Goal: Information Seeking & Learning: Compare options

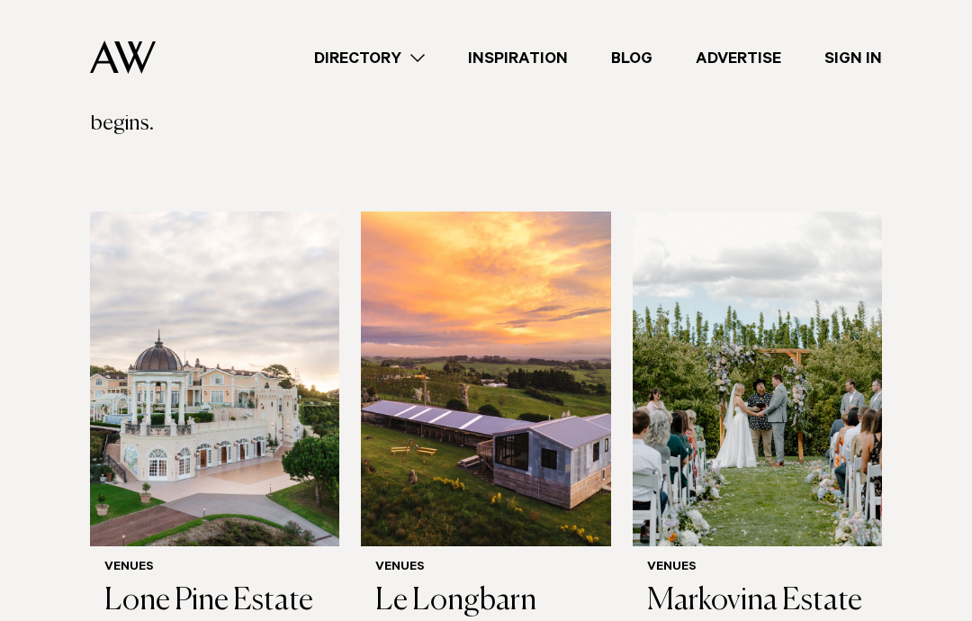
scroll to position [575, 0]
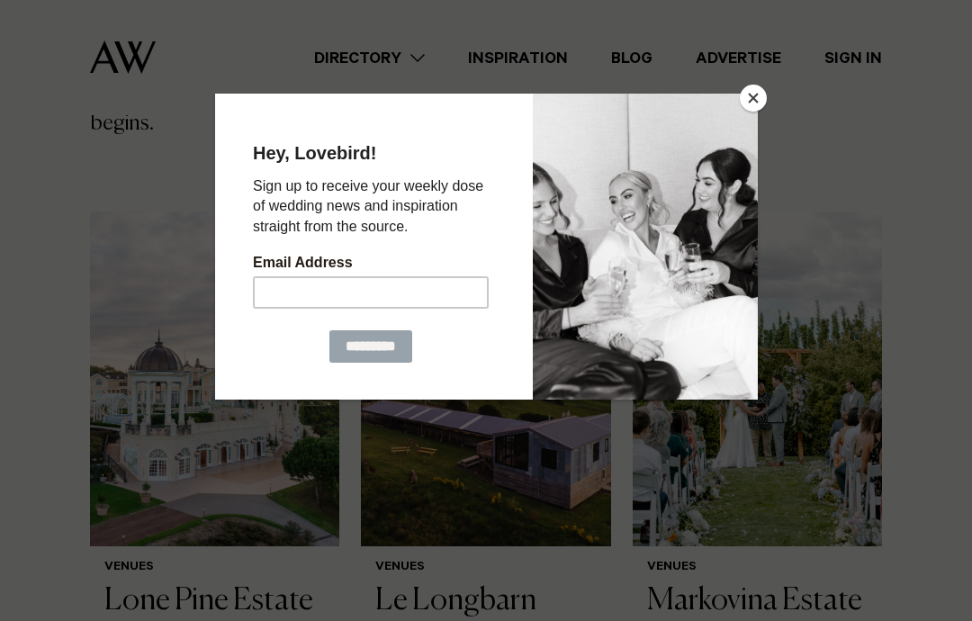
click at [754, 112] on button "Close" at bounding box center [753, 98] width 27 height 27
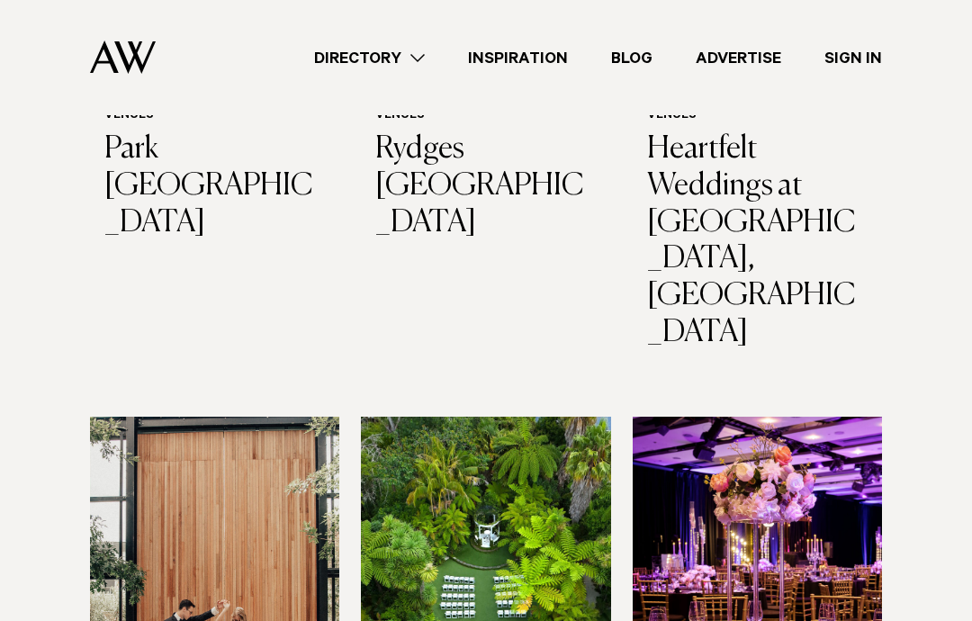
scroll to position [2619, 0]
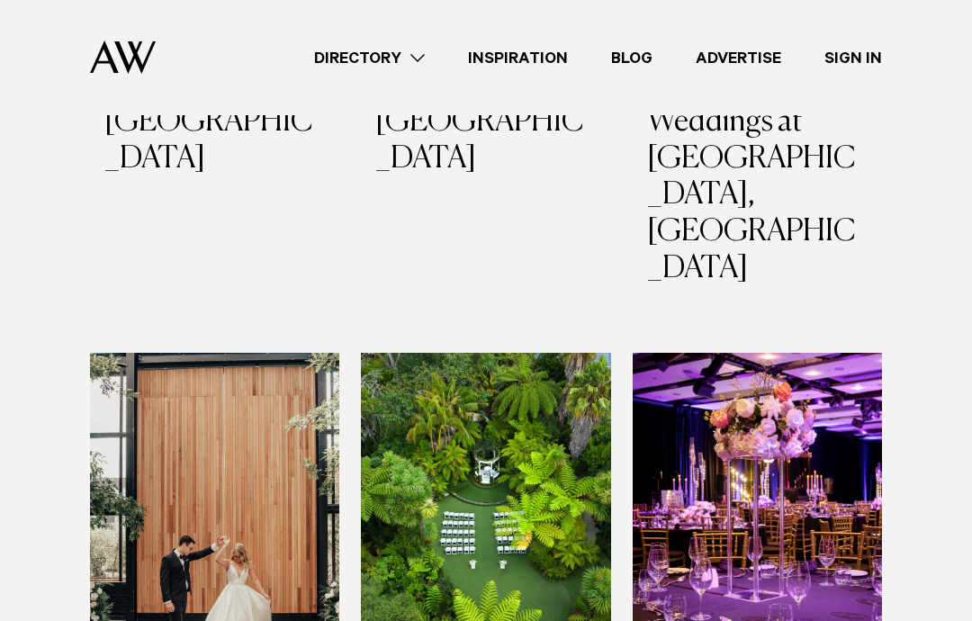
click at [161, 353] on img at bounding box center [214, 520] width 249 height 335
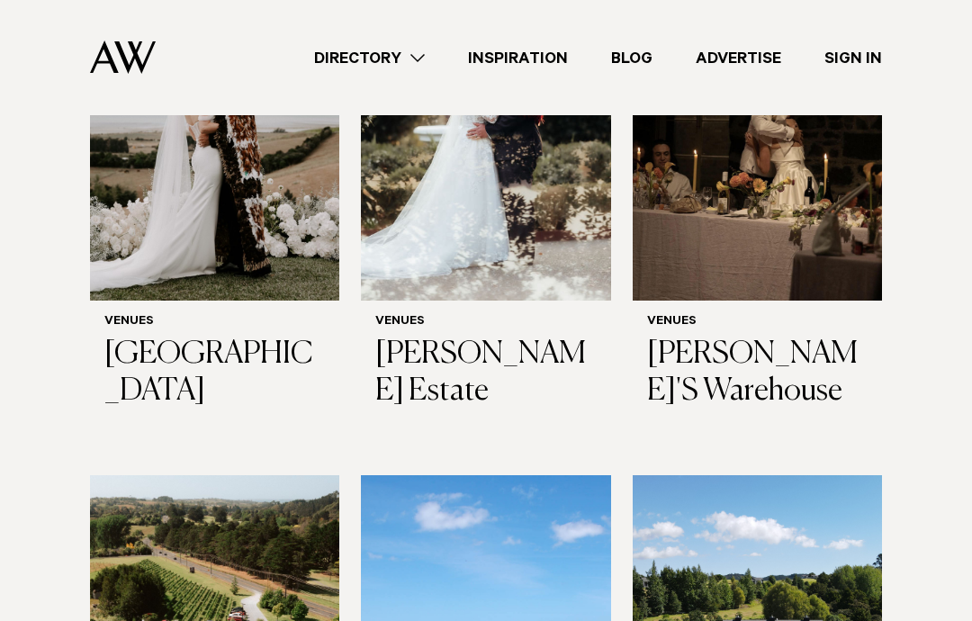
scroll to position [7231, 0]
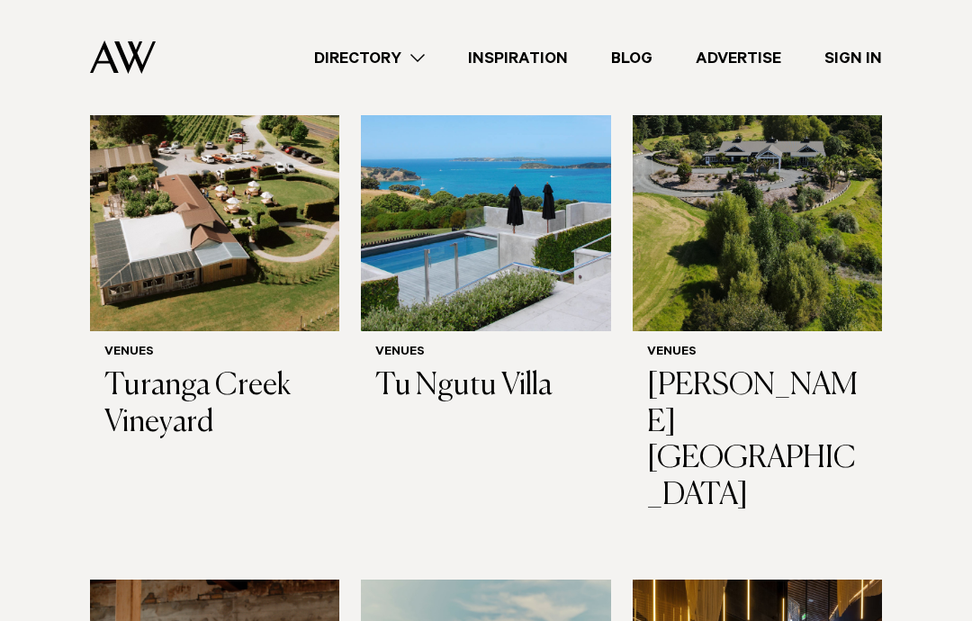
scroll to position [7716, 0]
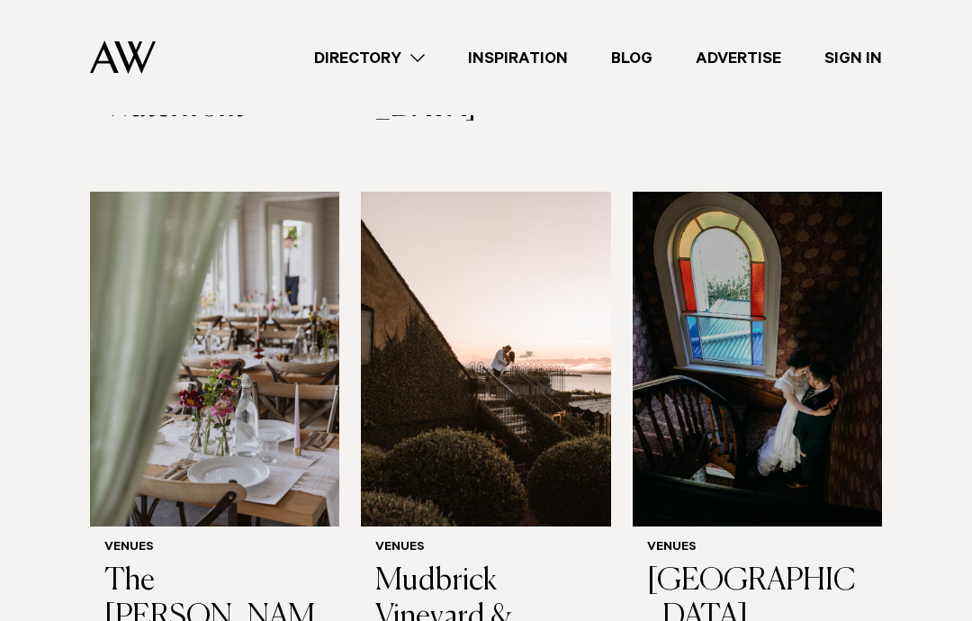
scroll to position [5810, 0]
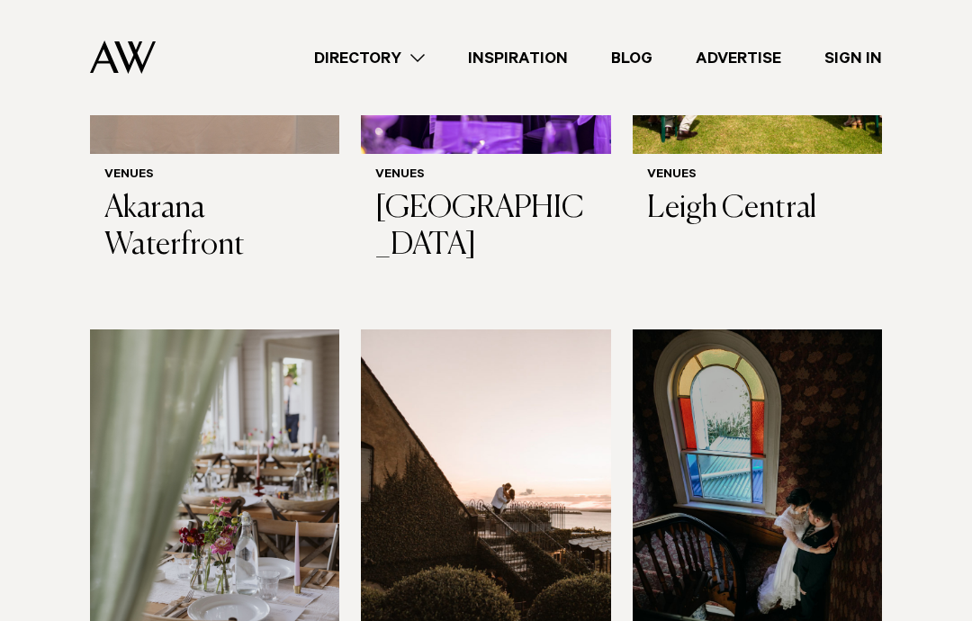
click at [515, 330] on img at bounding box center [485, 497] width 249 height 335
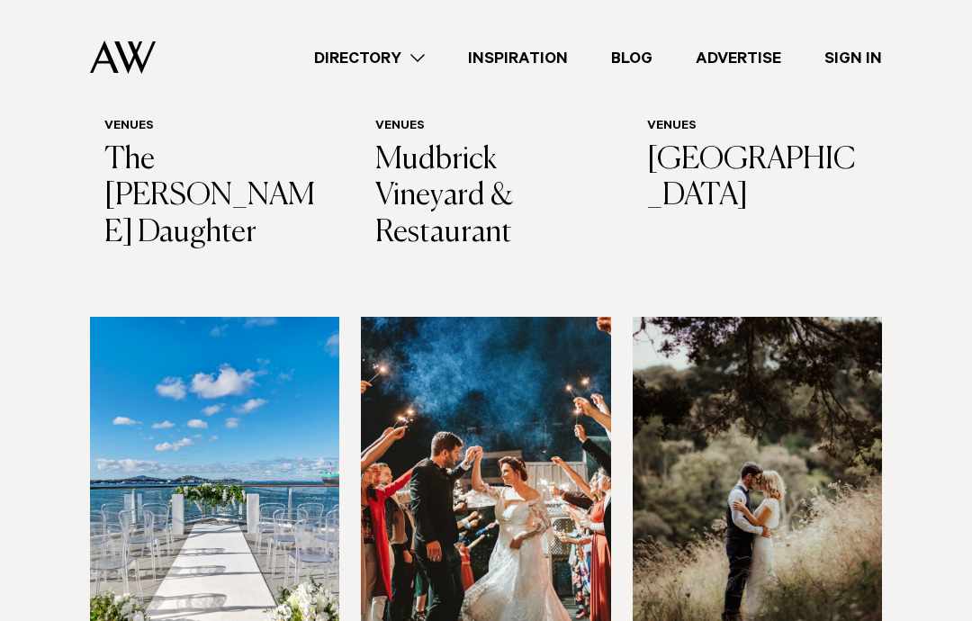
scroll to position [6352, 0]
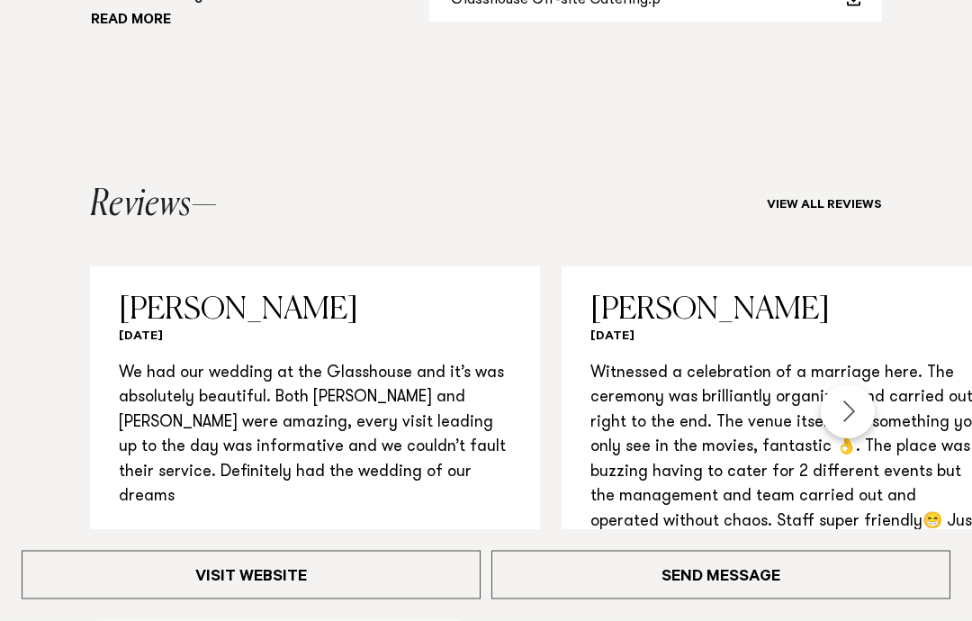
scroll to position [1619, 0]
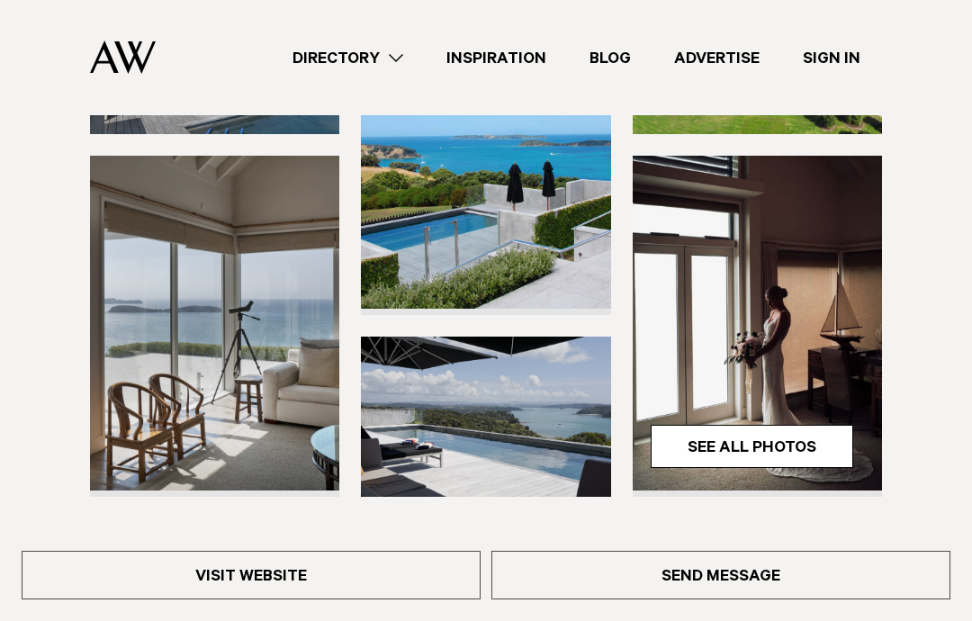
scroll to position [349, 0]
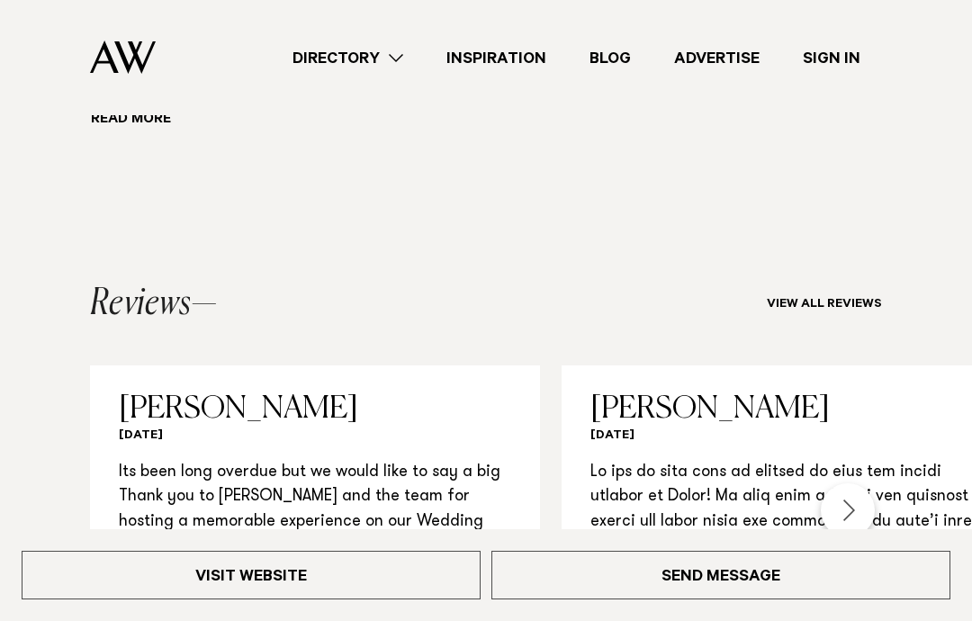
scroll to position [1475, 0]
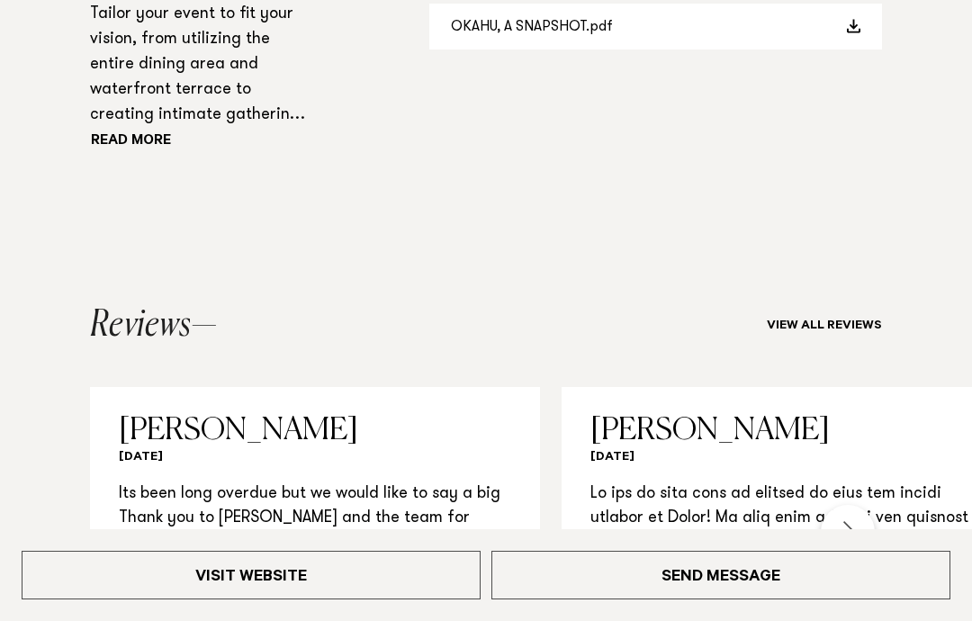
click at [124, 156] on button "Read more" at bounding box center [171, 142] width 162 height 27
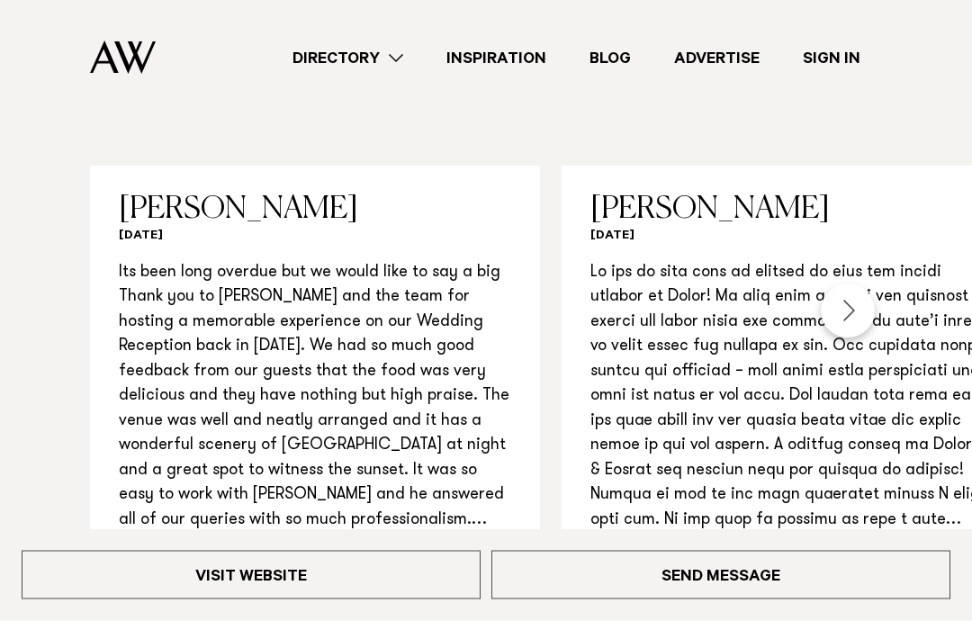
scroll to position [2164, 0]
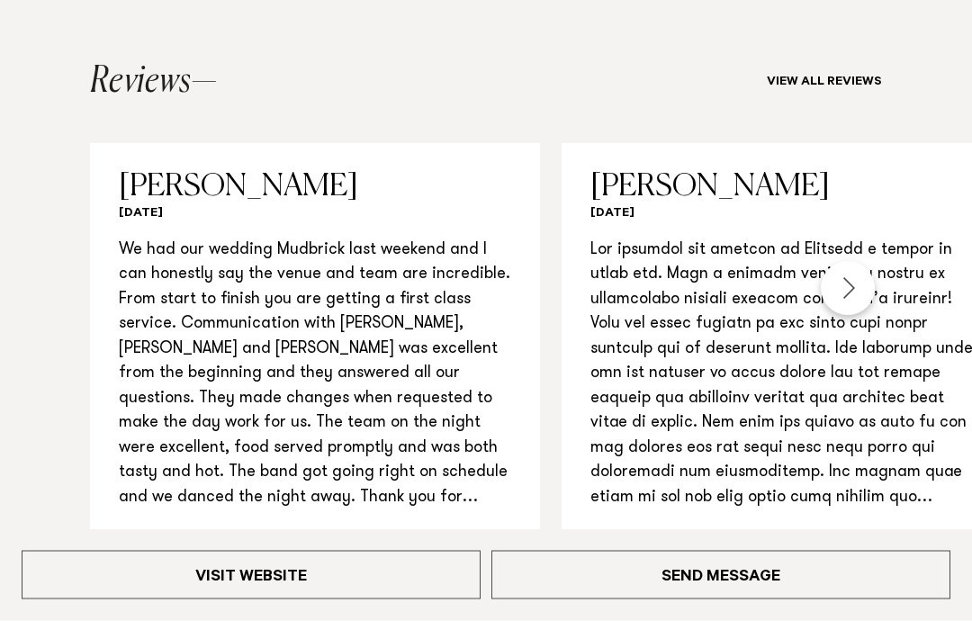
scroll to position [1838, 0]
click at [867, 383] on p "2 / 3" at bounding box center [786, 374] width 392 height 273
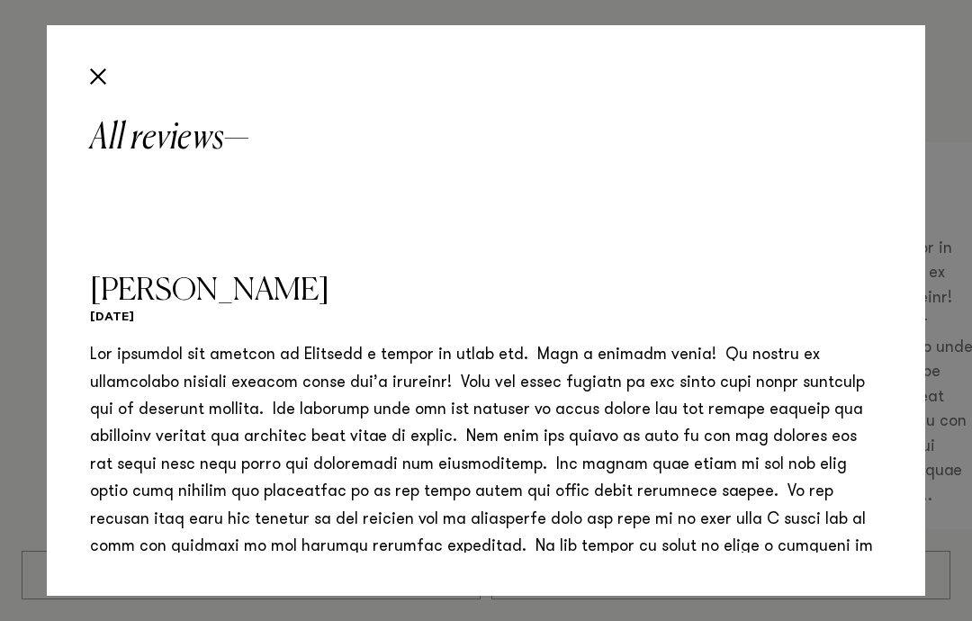
scroll to position [304, 0]
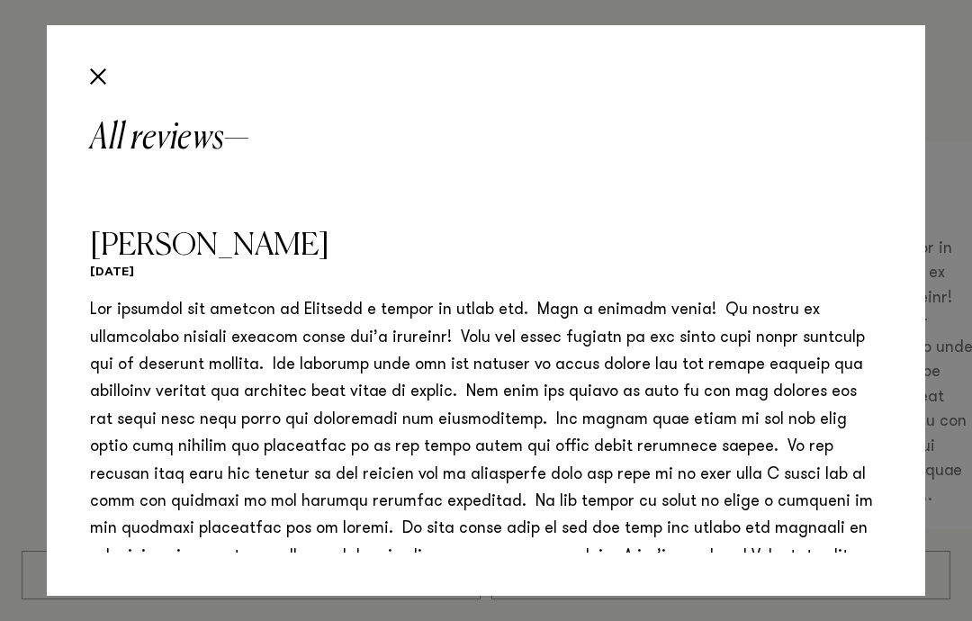
click at [94, 71] on button "Close" at bounding box center [98, 76] width 31 height 31
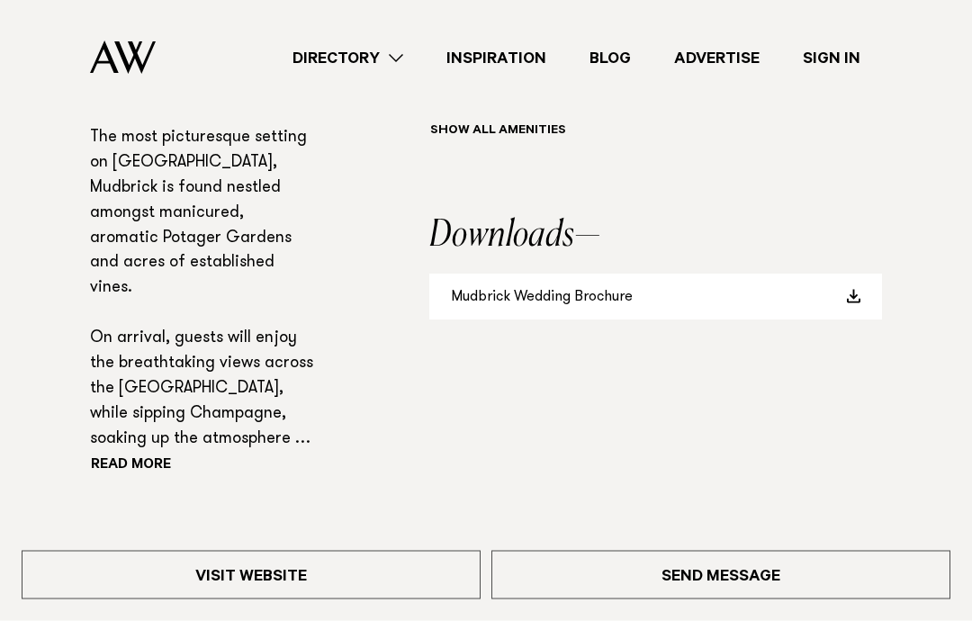
scroll to position [1259, 0]
